Goal: Transaction & Acquisition: Purchase product/service

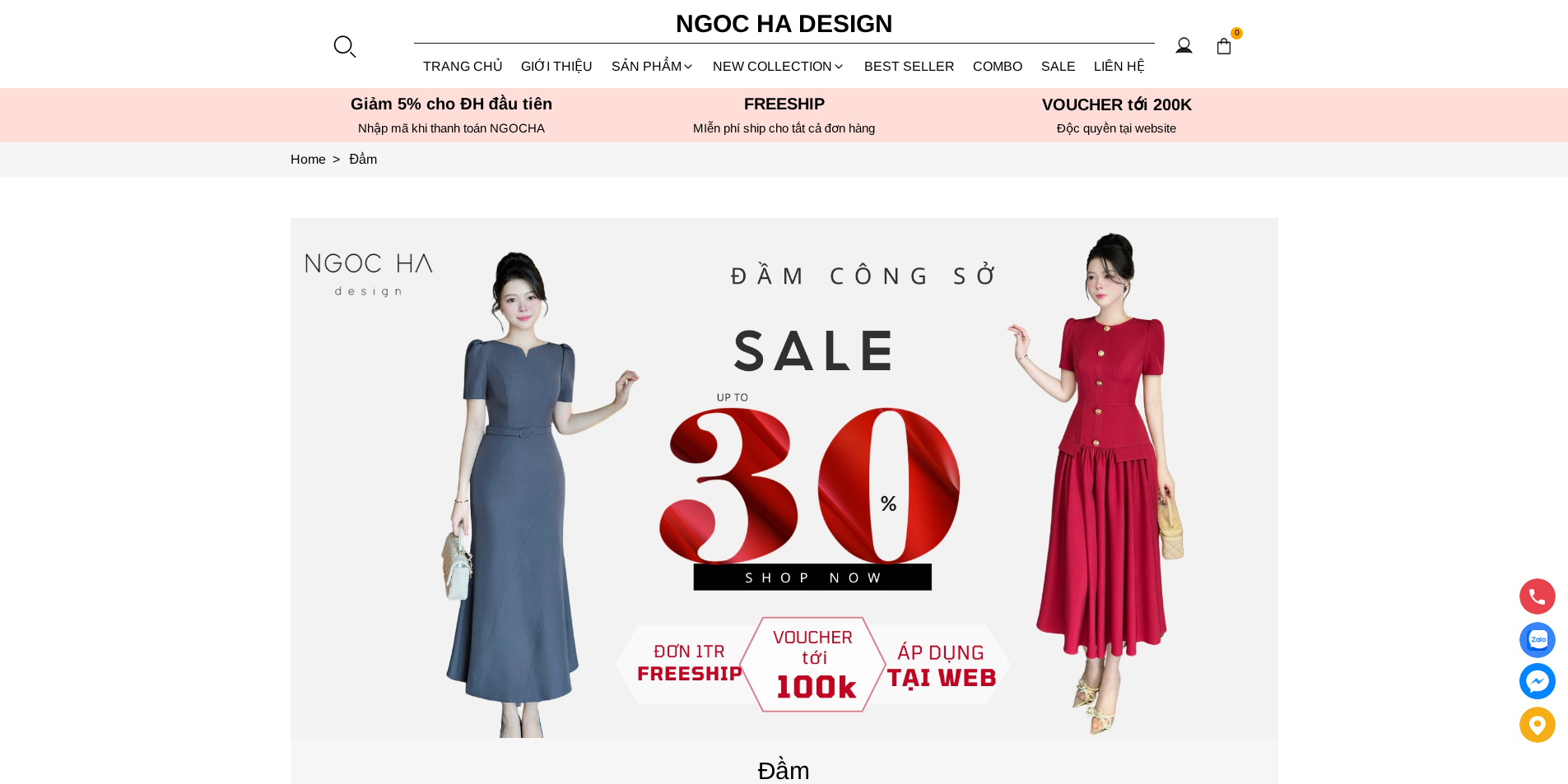
click at [333, 45] on div at bounding box center [344, 45] width 24 height 24
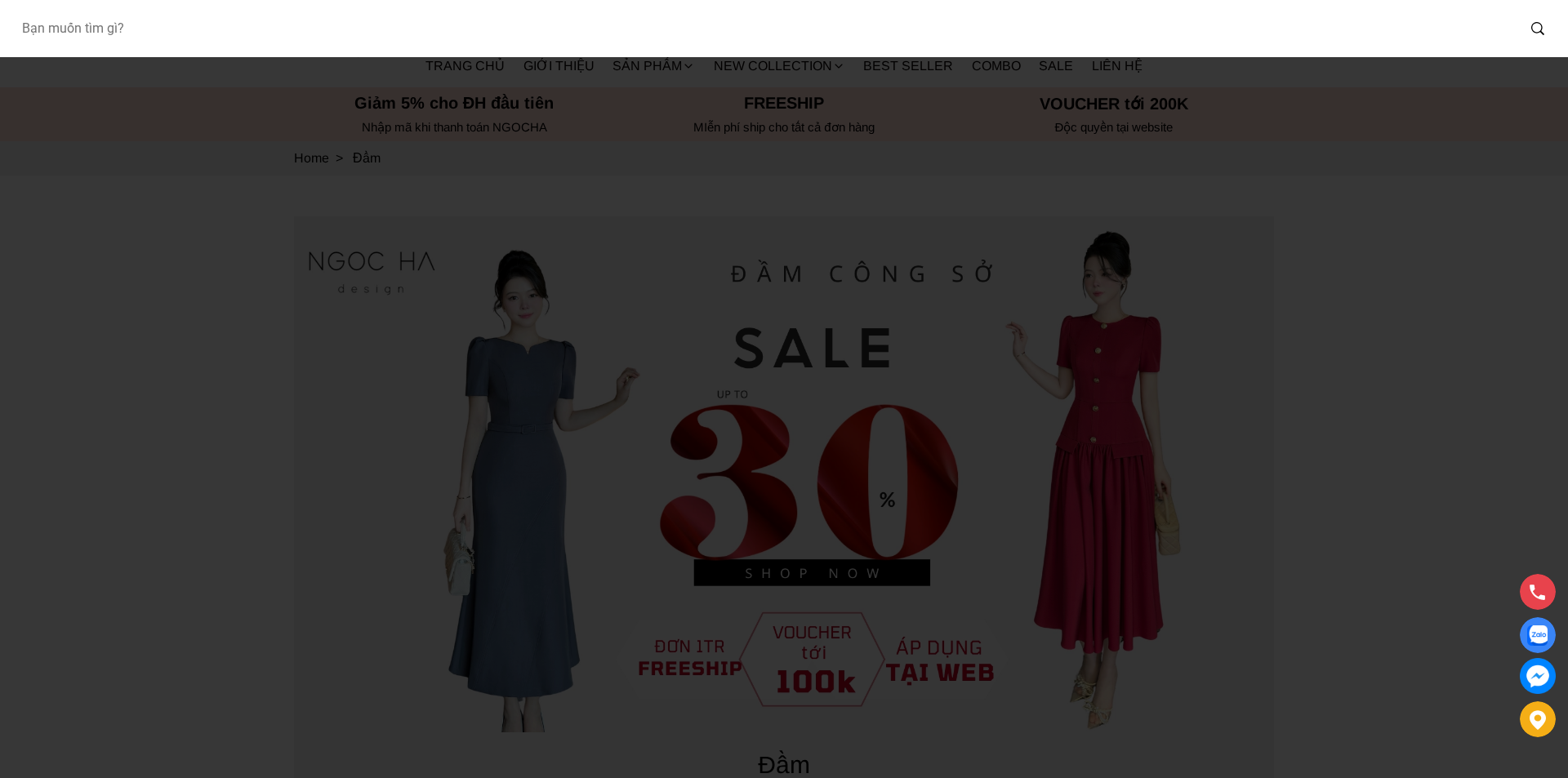
click at [247, 47] on input "Input search Bạn muốn tìm gì?" at bounding box center [762, 28] width 1508 height 37
type input "A934"
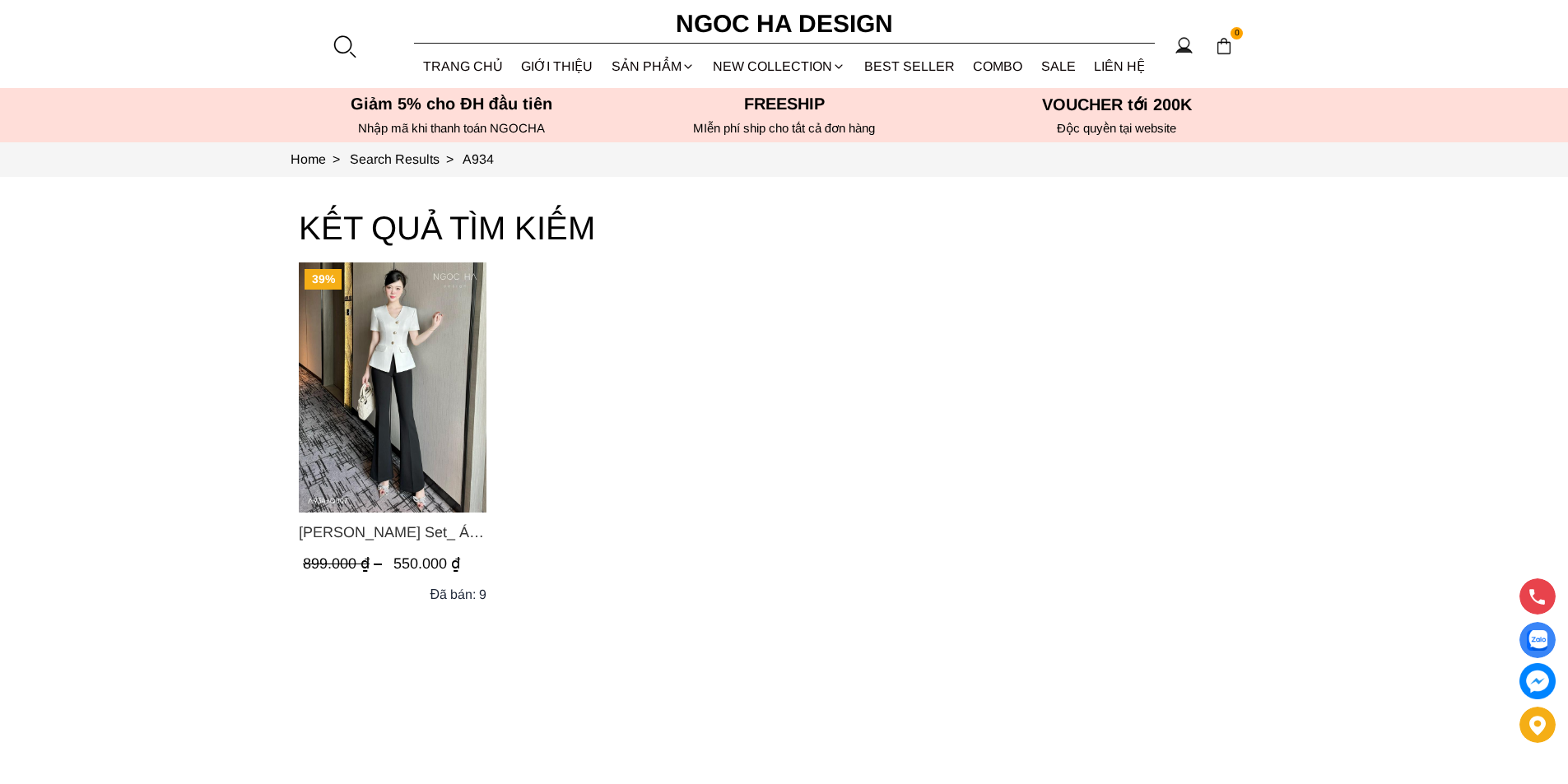
click at [425, 361] on img "Product image - Amy Set_ Áo Vạt Chéo Đính 3 Cúc, Quần Suông Ống Loe A934+Q007" at bounding box center [393, 387] width 188 height 250
